Goal: Information Seeking & Learning: Stay updated

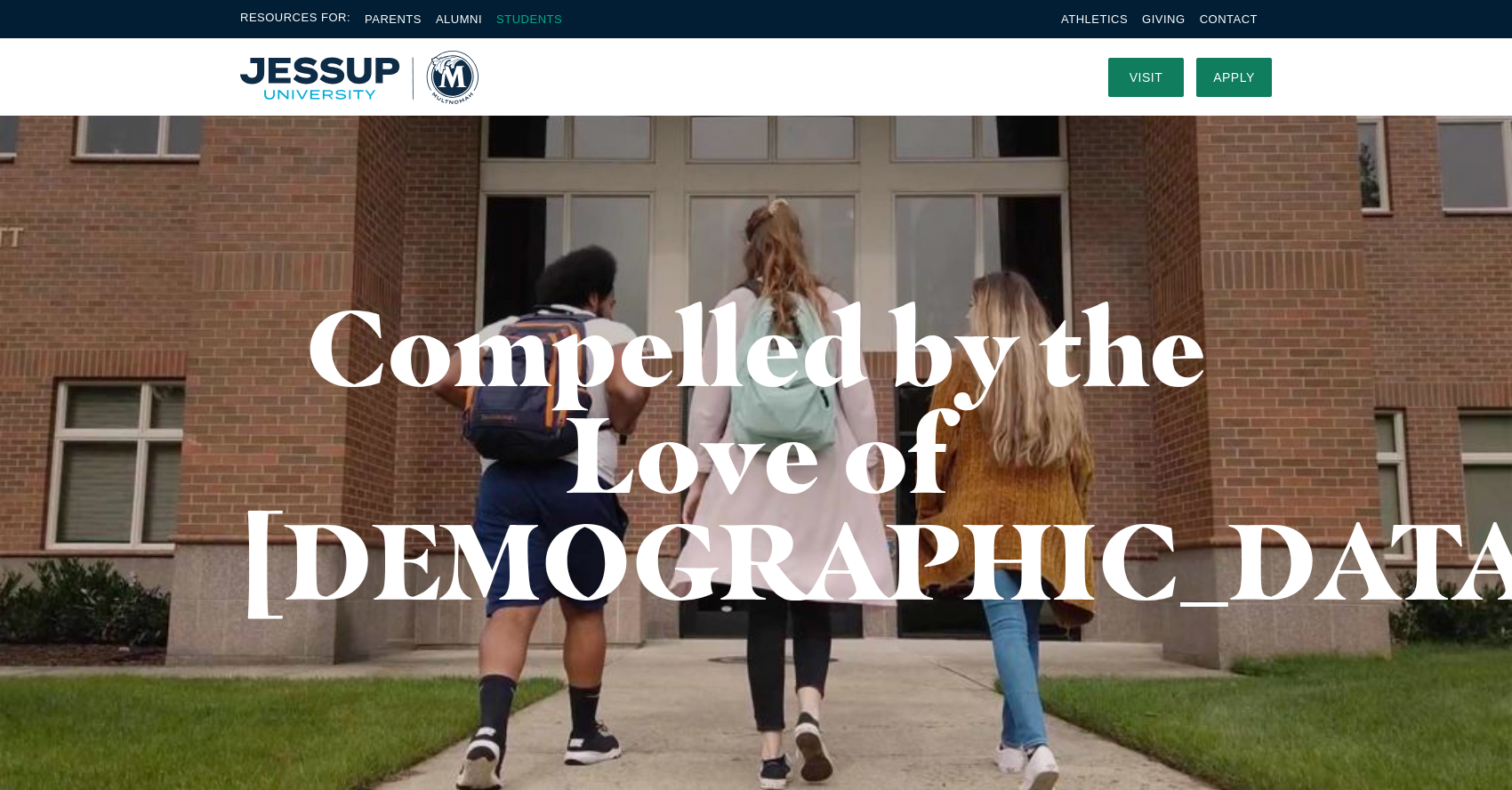
click at [535, 22] on link "Students" at bounding box center [528, 18] width 66 height 13
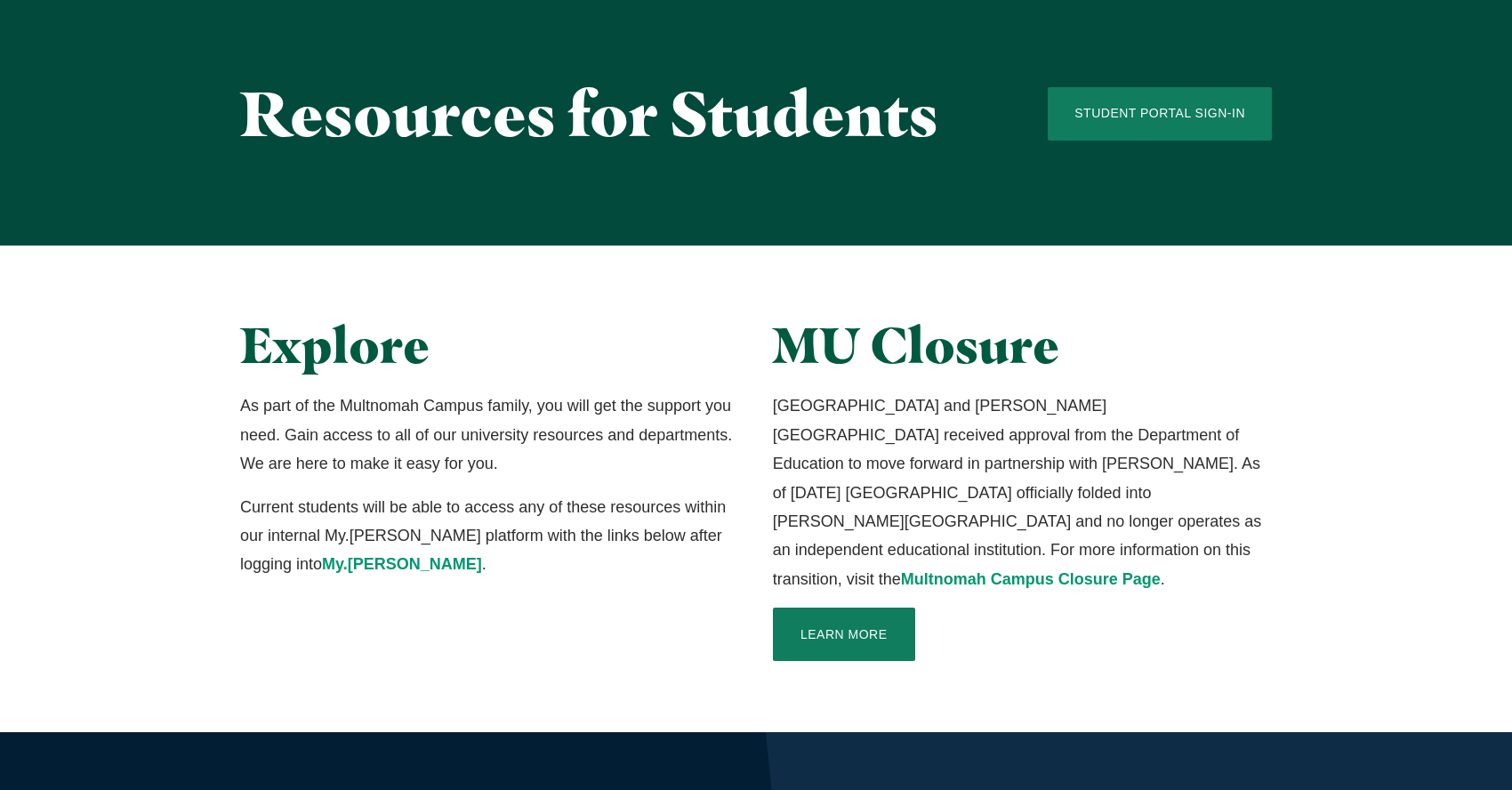
scroll to position [140, 0]
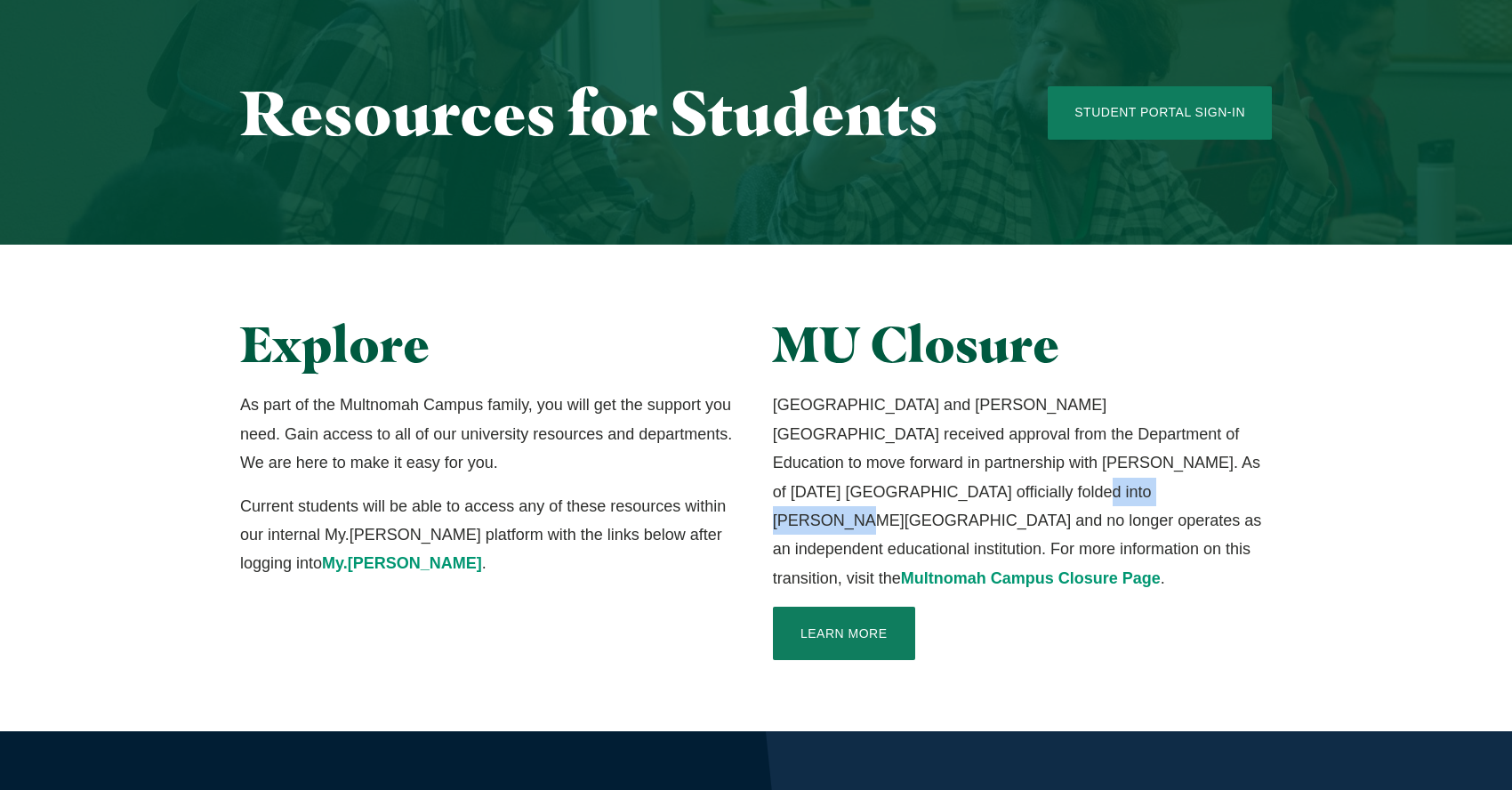
drag, startPoint x: 770, startPoint y: 490, endPoint x: 897, endPoint y: 489, distance: 127.0
click at [897, 489] on div "MU Closure Multnomah University and Jessup University received approval from th…" at bounding box center [1022, 488] width 533 height 345
copy p "[PERSON_NAME][GEOGRAPHIC_DATA]"
